Goal: Information Seeking & Learning: Learn about a topic

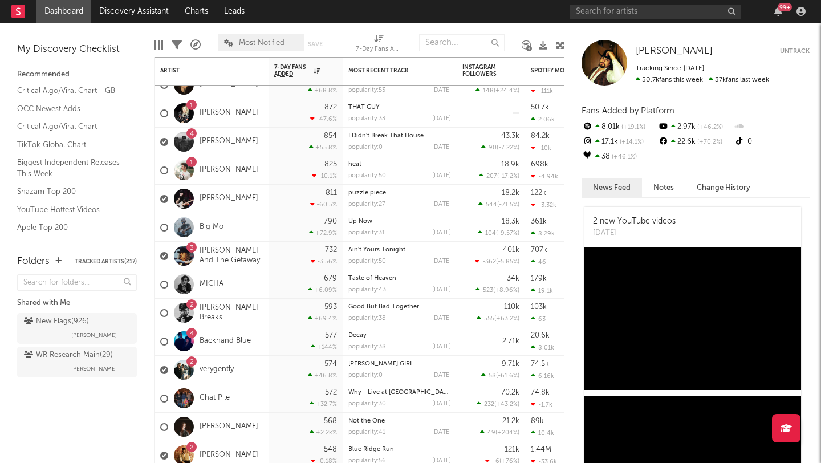
click at [227, 368] on link "verygently" at bounding box center [217, 370] width 34 height 10
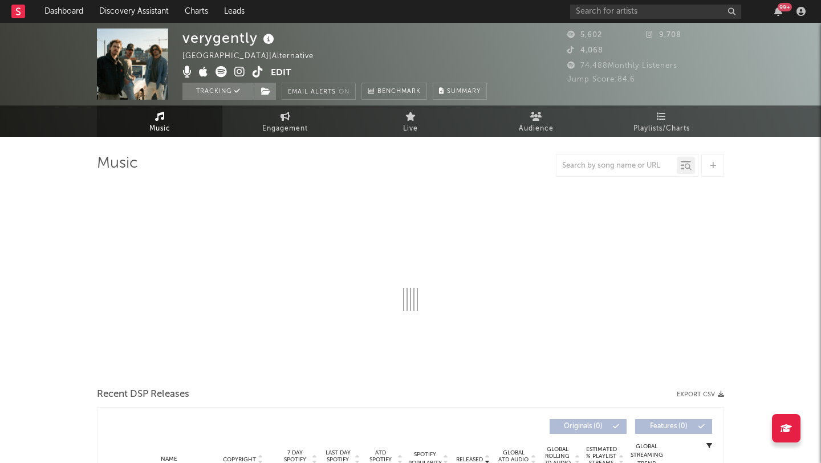
select select "6m"
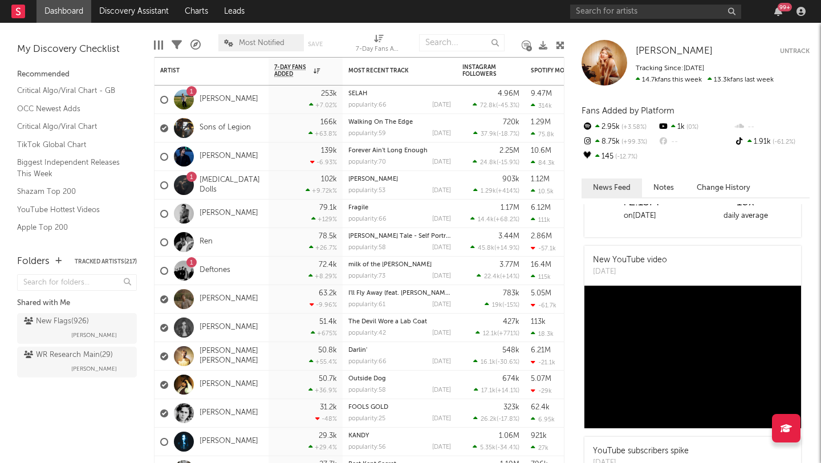
scroll to position [59, 0]
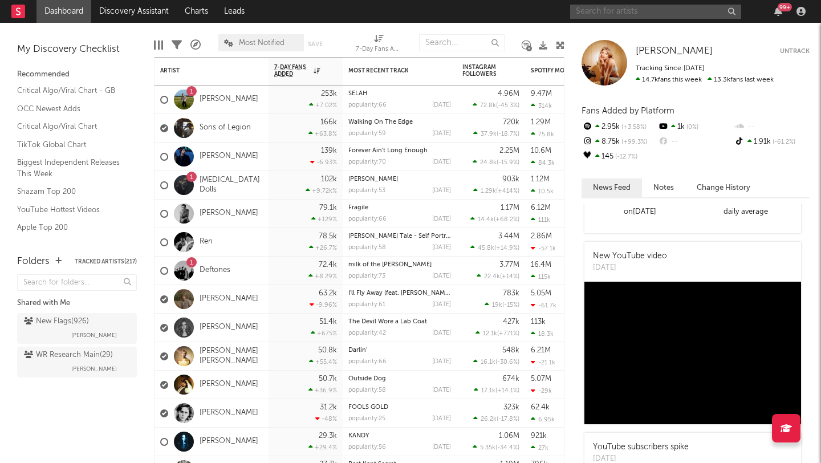
click at [585, 12] on input "text" at bounding box center [655, 12] width 171 height 14
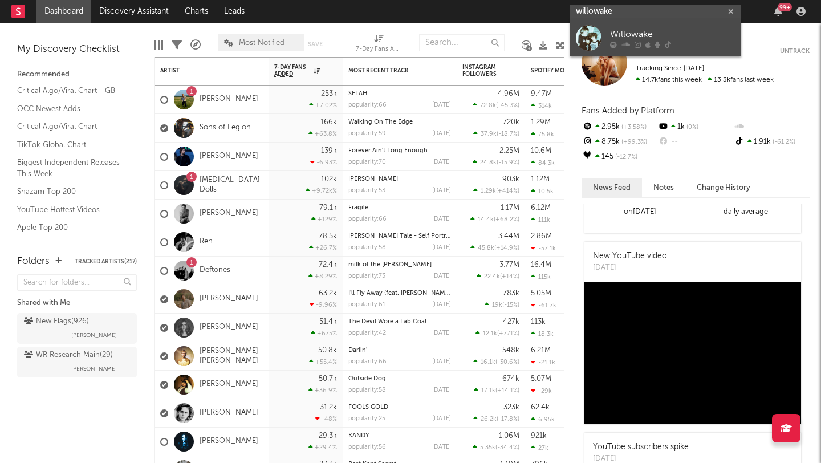
type input "willowake"
click at [623, 38] on div "Willowake" at bounding box center [672, 34] width 125 height 14
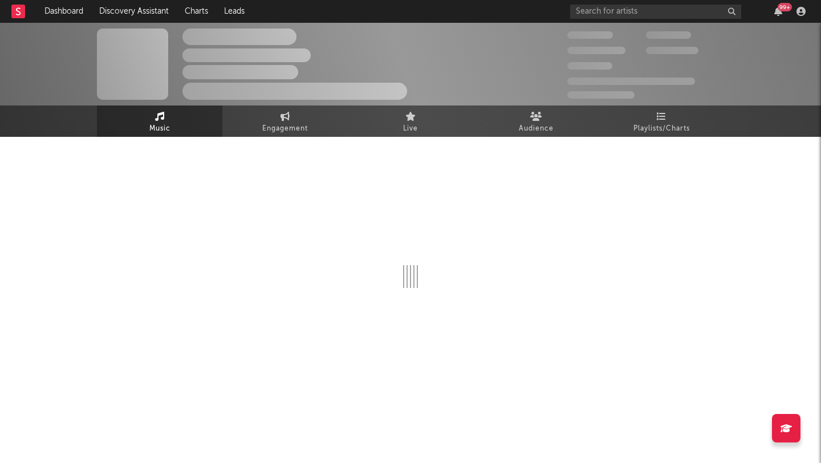
select select "1w"
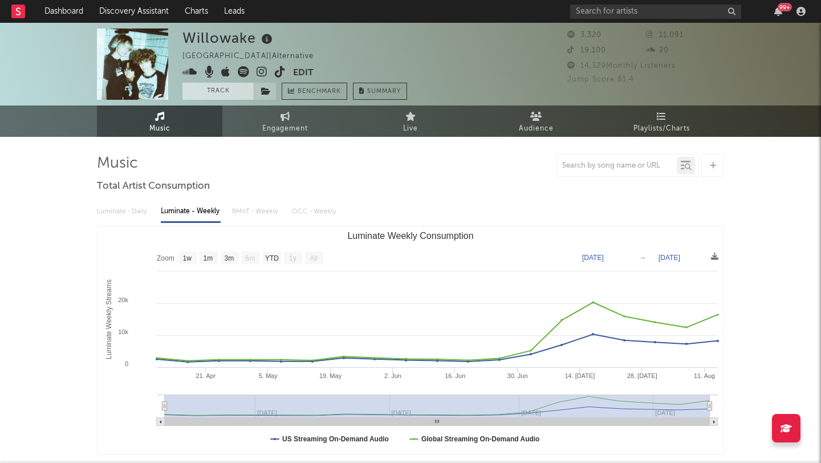
click at [225, 96] on button "Track" at bounding box center [218, 91] width 71 height 17
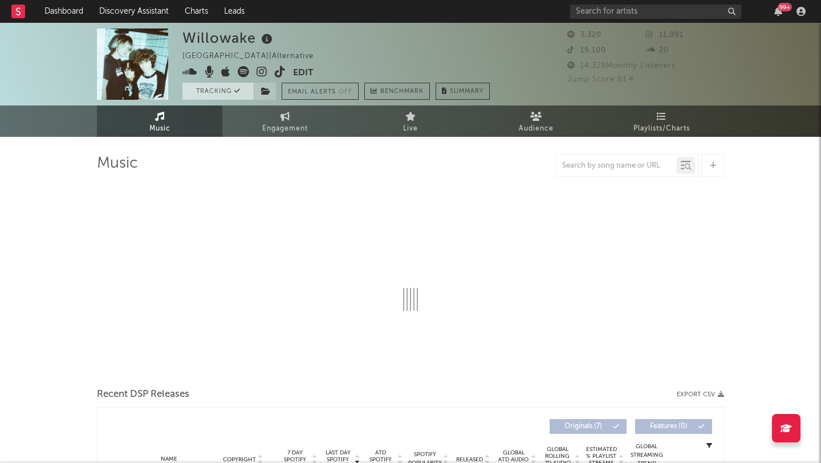
select select "1w"
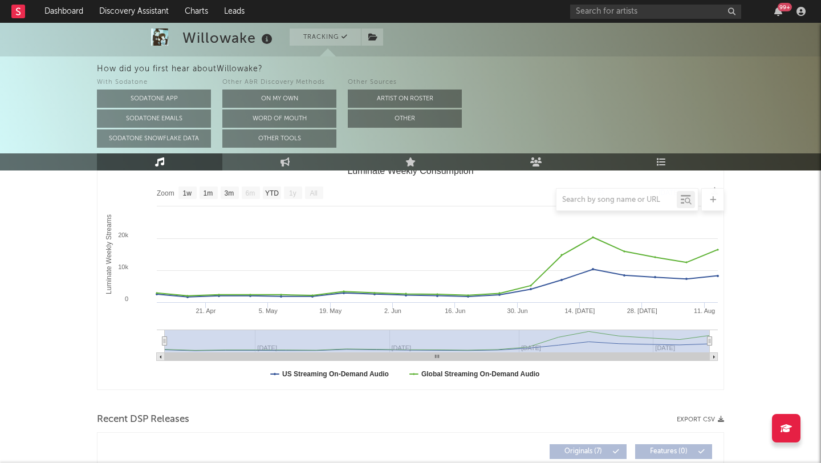
scroll to position [169, 0]
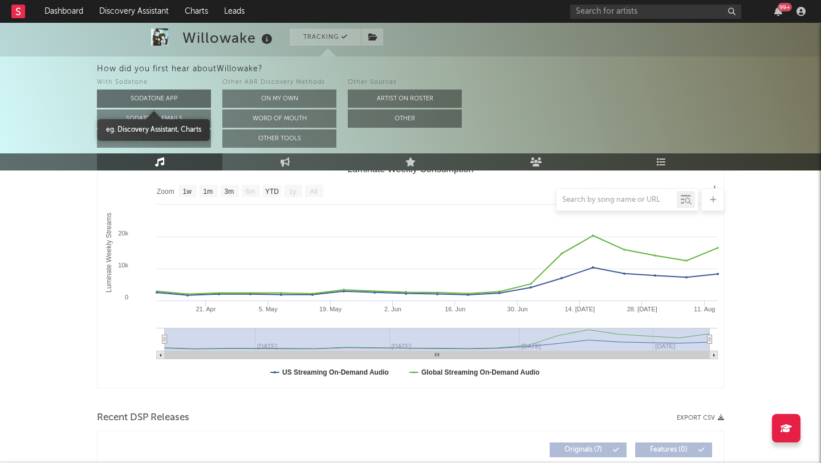
click at [169, 99] on button "Sodatone App" at bounding box center [154, 99] width 114 height 18
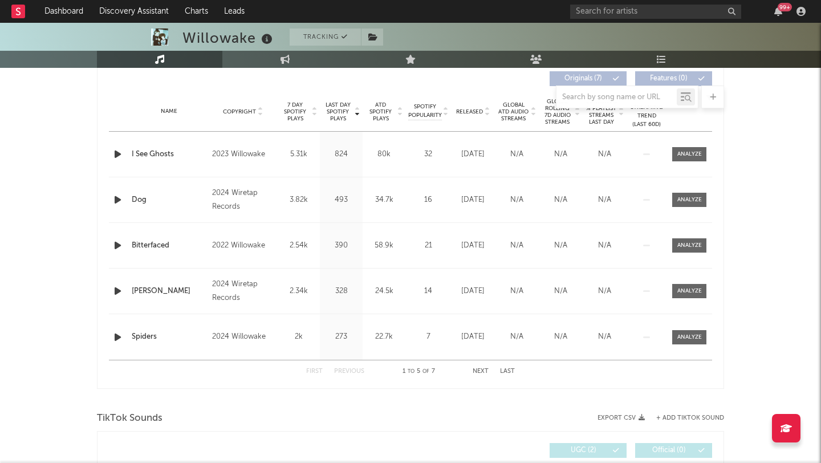
scroll to position [440, 0]
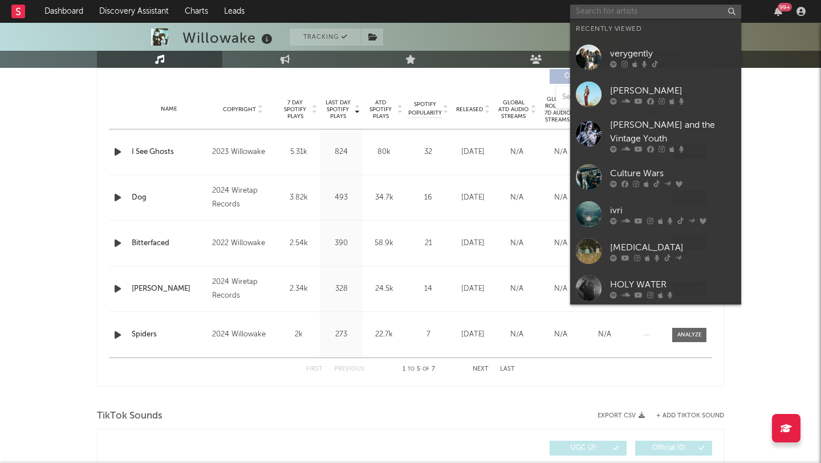
click at [602, 5] on input "text" at bounding box center [655, 12] width 171 height 14
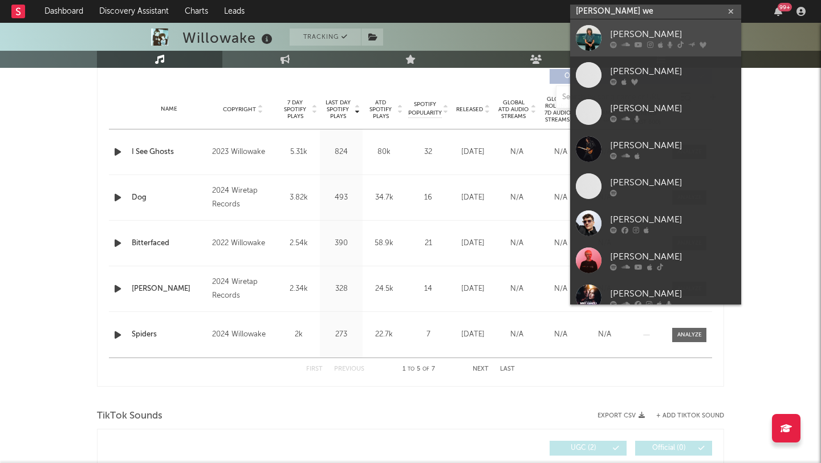
type input "[PERSON_NAME] we"
click at [635, 32] on div "[PERSON_NAME]" at bounding box center [672, 34] width 125 height 14
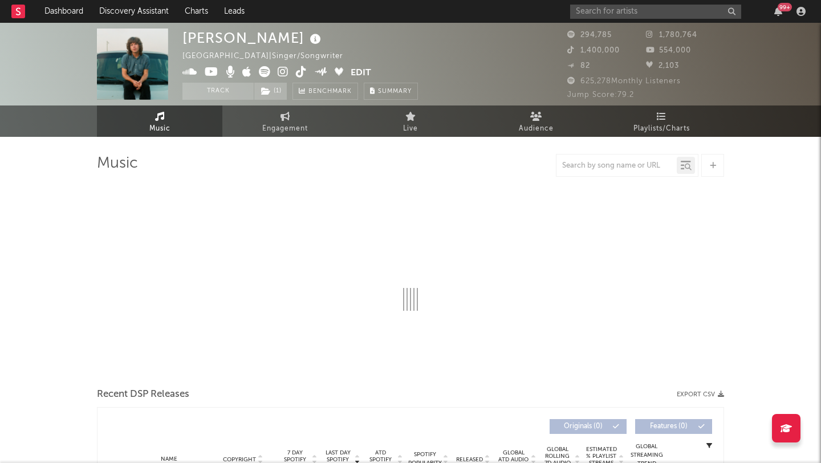
select select "6m"
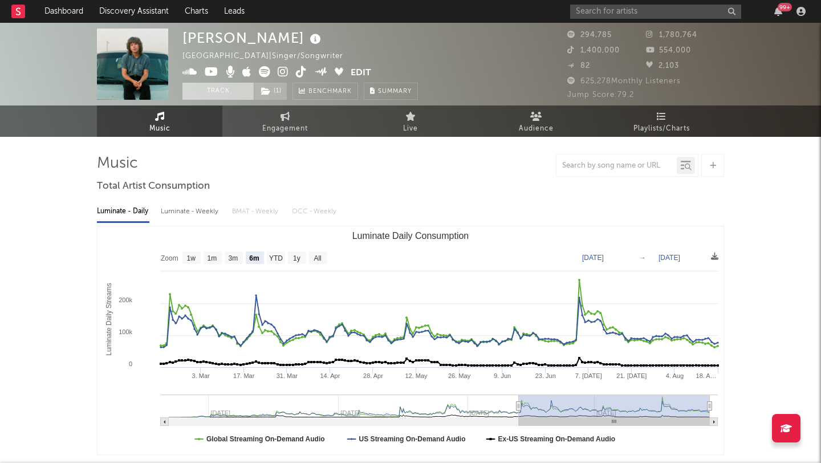
click at [232, 90] on button "Track" at bounding box center [218, 91] width 71 height 17
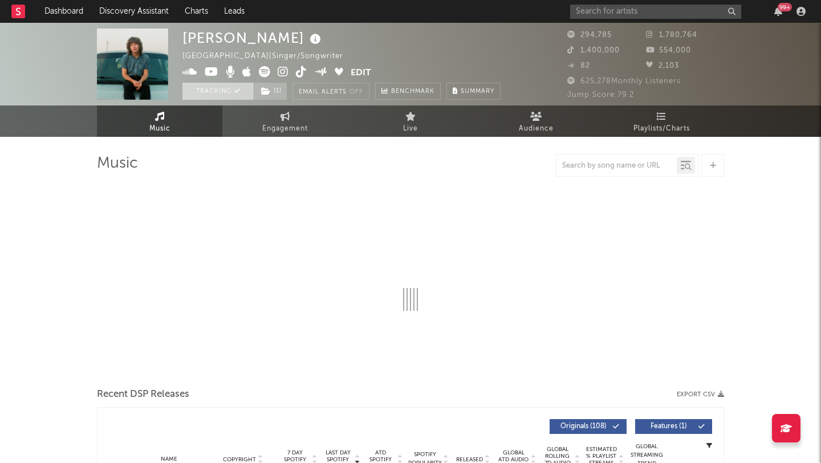
select select "6m"
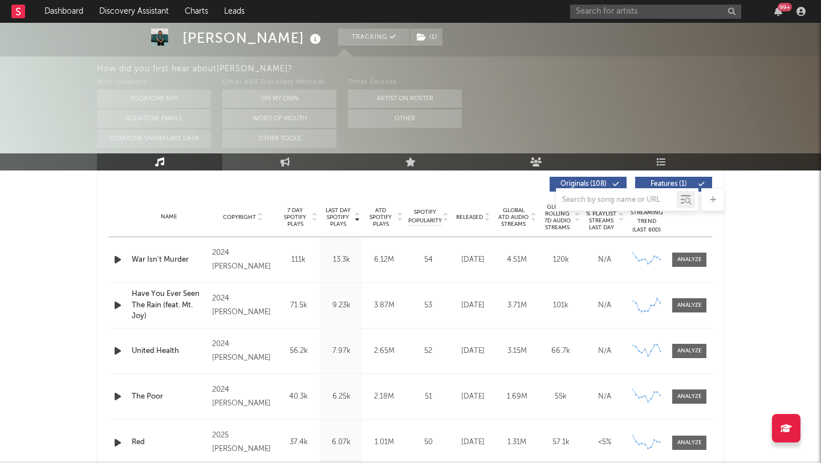
scroll to position [438, 0]
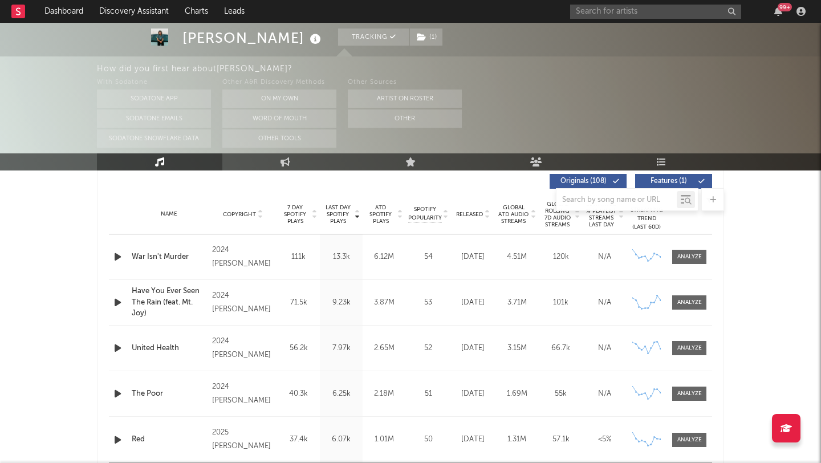
click at [117, 257] on icon "button" at bounding box center [118, 257] width 12 height 14
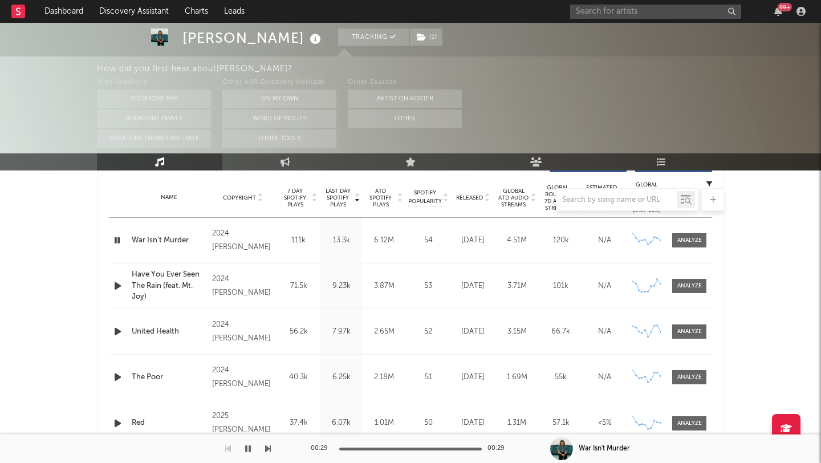
scroll to position [459, 0]
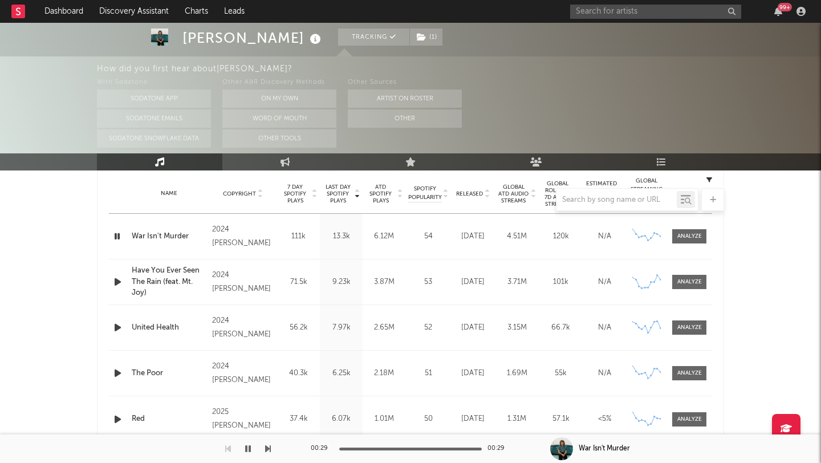
click at [117, 281] on icon "button" at bounding box center [118, 282] width 12 height 14
click at [118, 328] on icon "button" at bounding box center [118, 328] width 12 height 14
click at [117, 371] on icon "button" at bounding box center [118, 373] width 12 height 14
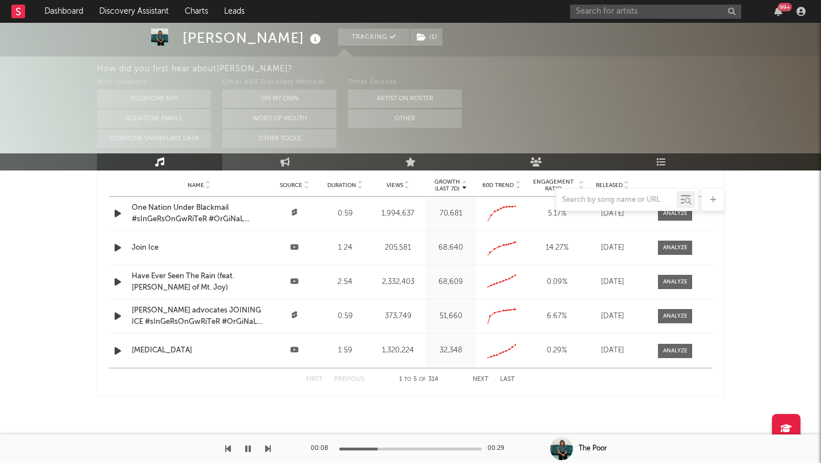
scroll to position [1385, 0]
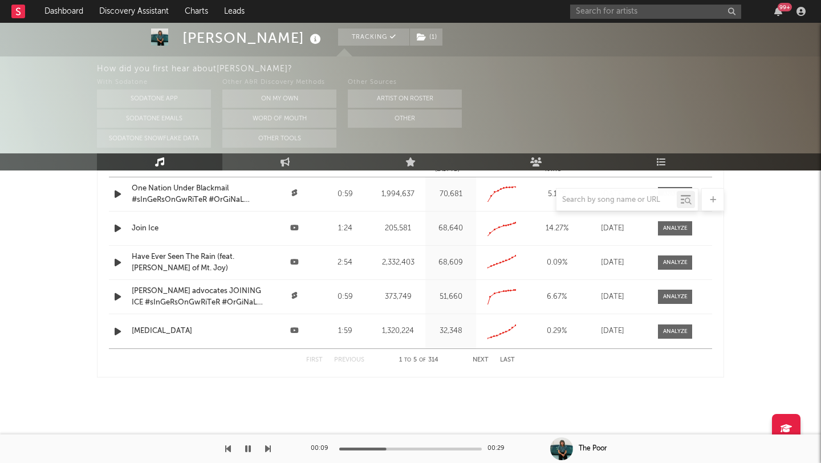
click at [117, 229] on icon "button" at bounding box center [118, 228] width 12 height 14
click at [119, 331] on icon "button" at bounding box center [118, 332] width 12 height 14
click at [119, 331] on icon "button" at bounding box center [117, 332] width 11 height 14
click at [119, 331] on icon "button" at bounding box center [118, 332] width 12 height 14
click at [119, 331] on icon "button" at bounding box center [117, 332] width 11 height 14
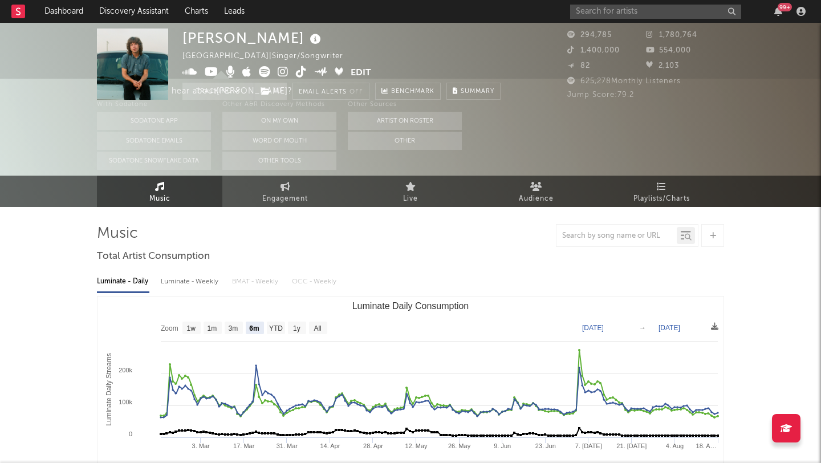
scroll to position [0, 0]
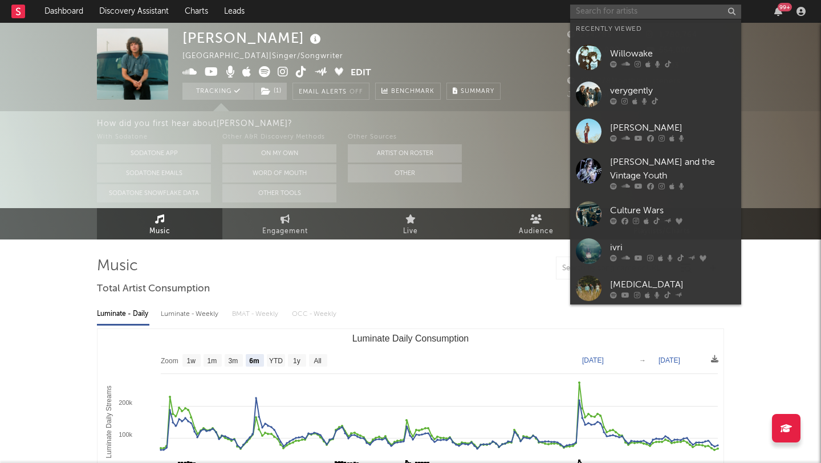
click at [596, 13] on input "text" at bounding box center [655, 12] width 171 height 14
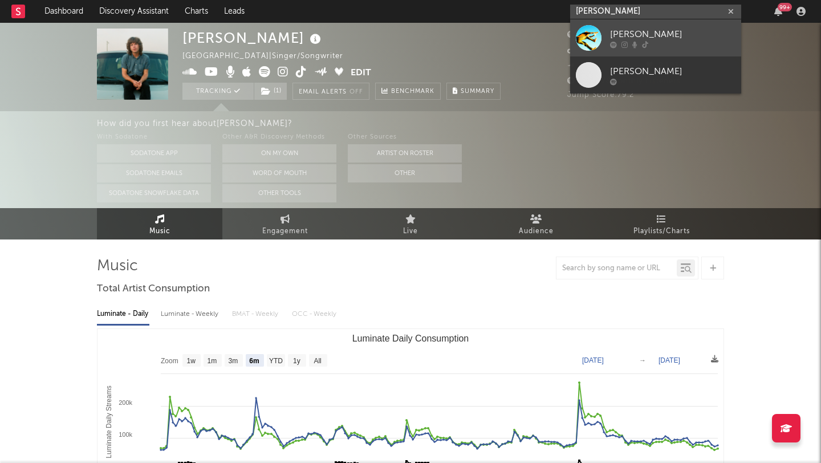
type input "[PERSON_NAME]"
click at [637, 34] on div "[PERSON_NAME]" at bounding box center [672, 34] width 125 height 14
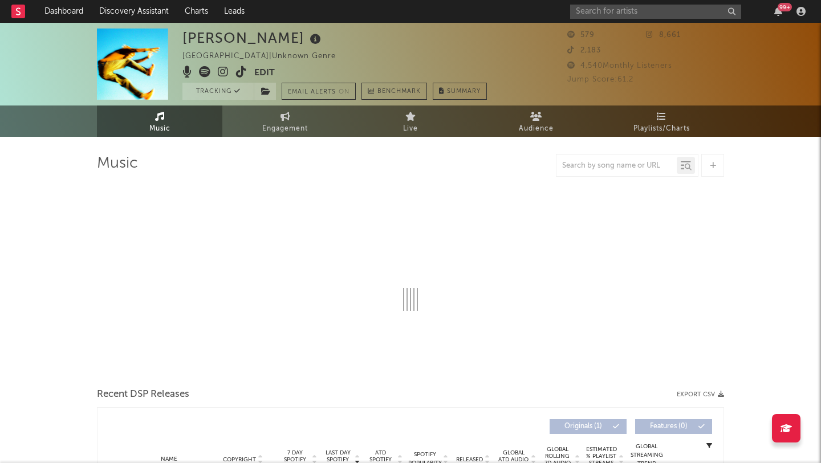
select select "1w"
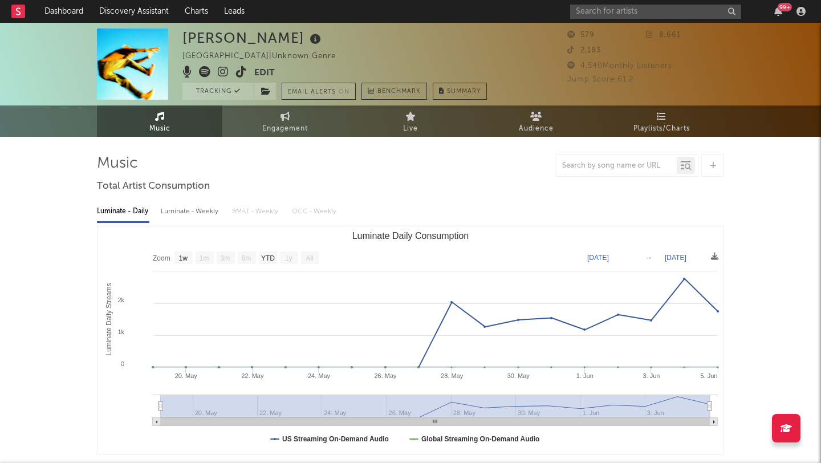
click at [314, 90] on button "Email Alerts On" at bounding box center [319, 91] width 74 height 17
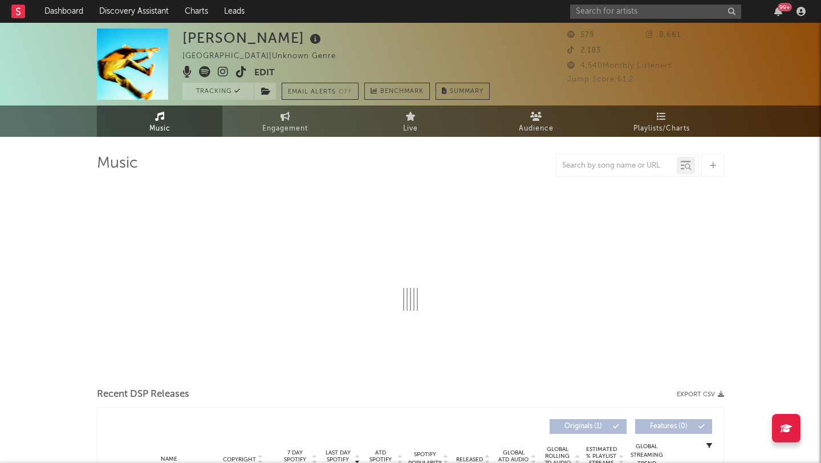
select select "1w"
